Goal: Task Accomplishment & Management: Manage account settings

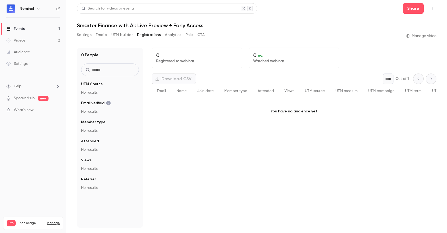
click at [24, 29] on div "Events" at bounding box center [15, 28] width 18 height 5
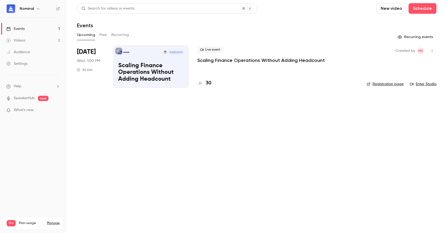
click at [213, 60] on p "Scaling Finance Operations Without Adding Headcount" at bounding box center [260, 60] width 127 height 6
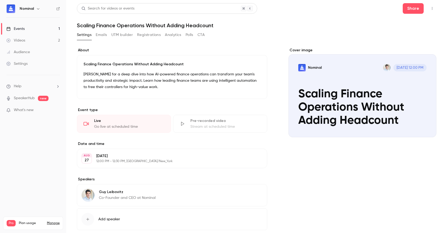
click at [153, 35] on button "Registrations" at bounding box center [149, 35] width 24 height 8
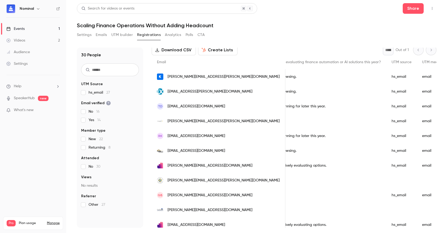
scroll to position [28, 0]
